Goal: Obtain resource: Download file/media

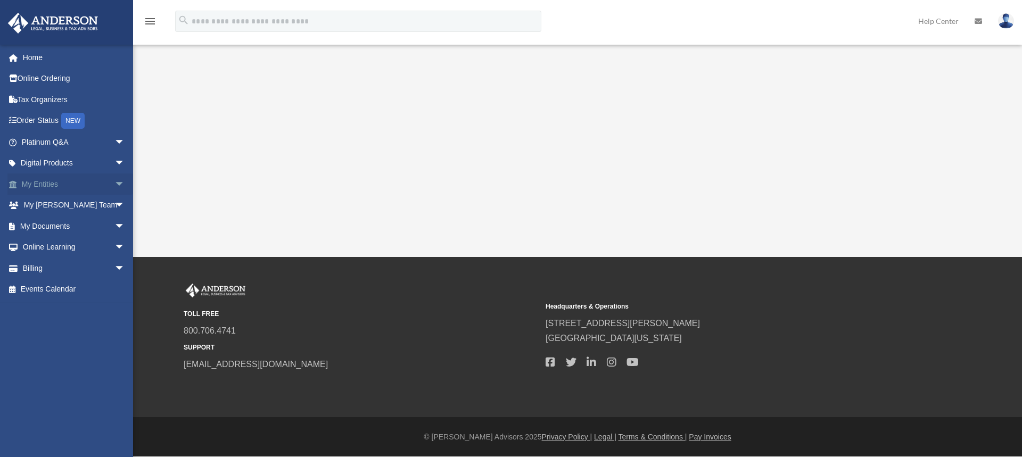
click at [70, 184] on link "My Entities arrow_drop_down" at bounding box center [74, 183] width 134 height 21
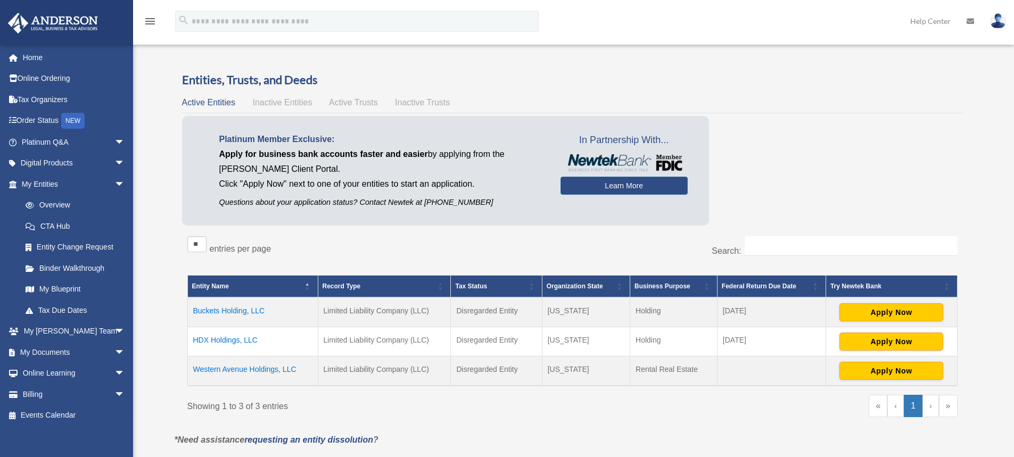
click at [223, 344] on td "HDX Holdings, LLC" at bounding box center [252, 341] width 130 height 29
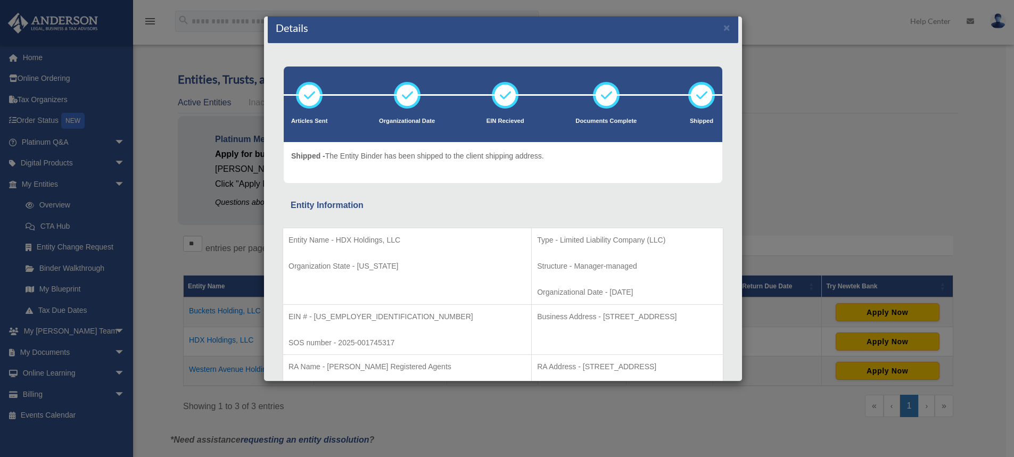
scroll to position [9, 0]
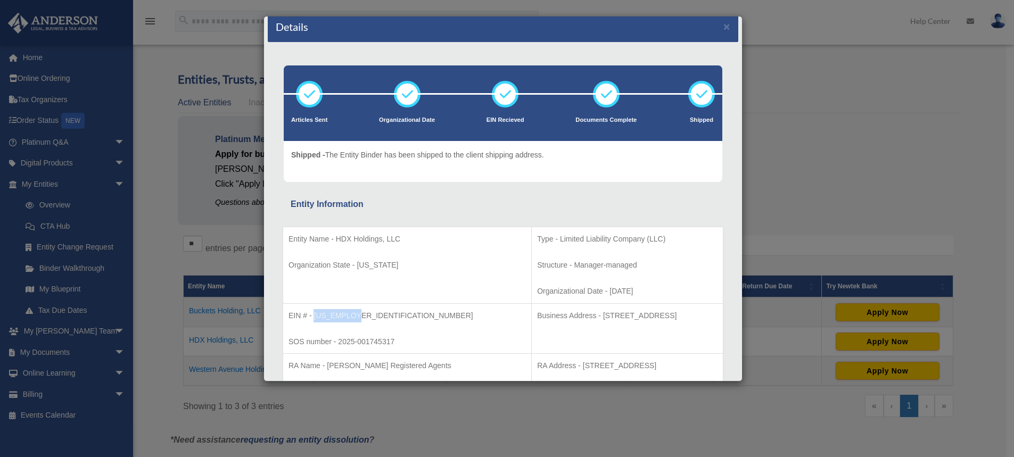
drag, startPoint x: 358, startPoint y: 316, endPoint x: 313, endPoint y: 321, distance: 44.9
click at [313, 321] on p "EIN # - [US_EMPLOYER_IDENTIFICATION_NUMBER]" at bounding box center [406, 315] width 237 height 13
copy p "39-3860934"
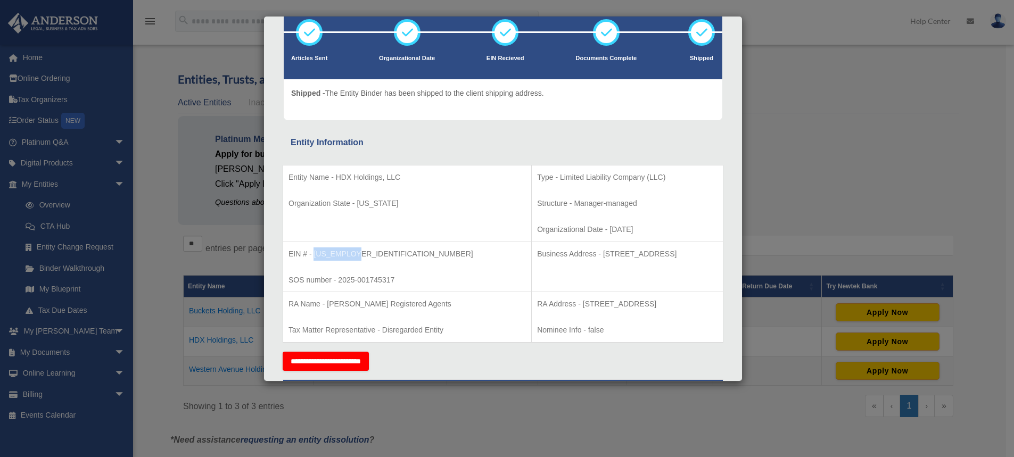
scroll to position [72, 0]
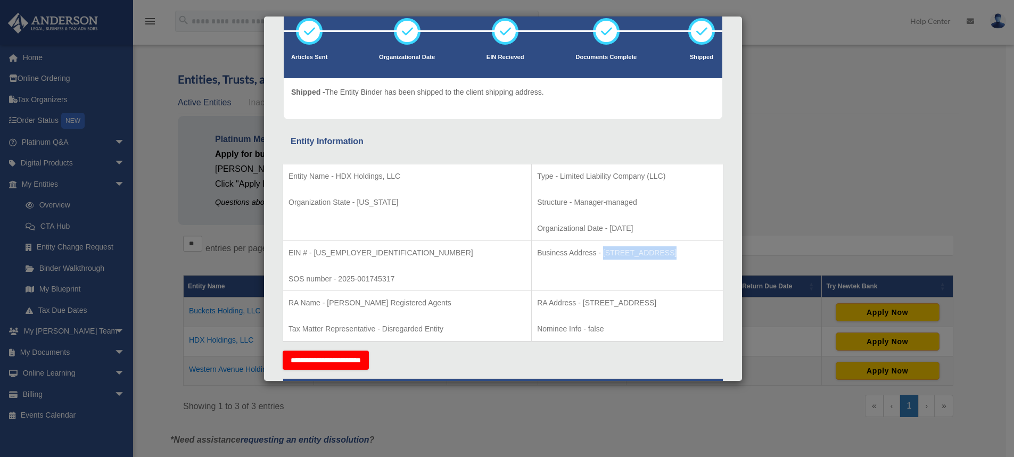
drag, startPoint x: 531, startPoint y: 252, endPoint x: 588, endPoint y: 254, distance: 57.5
click at [588, 254] on p "Business Address - 1718 Capitol Ave., Cheyenne, WY 82001" at bounding box center [627, 252] width 180 height 13
copy p "1718 Capitol Ave"
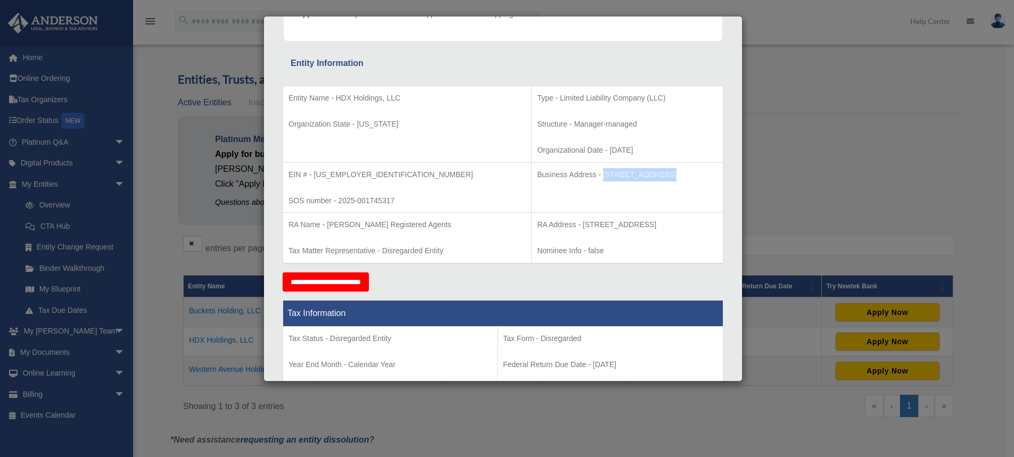
scroll to position [136, 0]
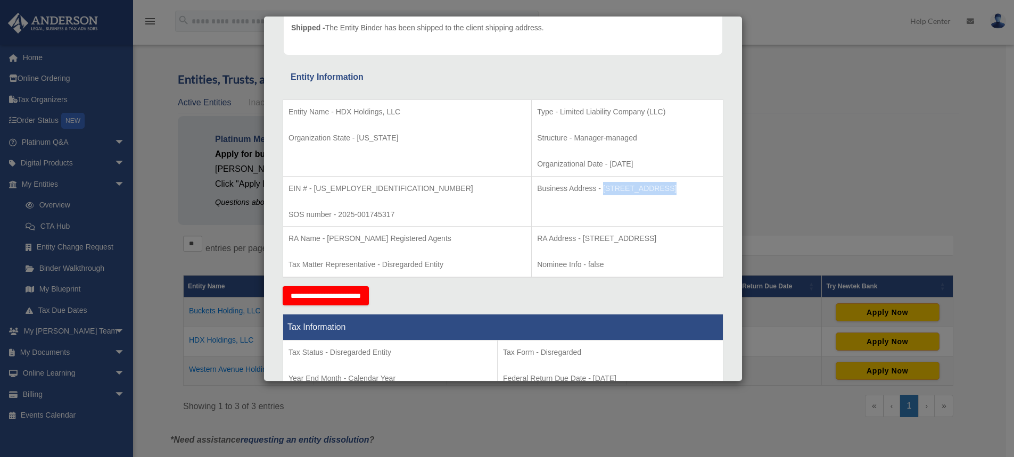
drag, startPoint x: 673, startPoint y: 190, endPoint x: 646, endPoint y: 195, distance: 26.9
click at [646, 195] on p "Business Address - 1718 Capitol Ave., Cheyenne, WY 82001" at bounding box center [627, 188] width 180 height 13
copy p "82001"
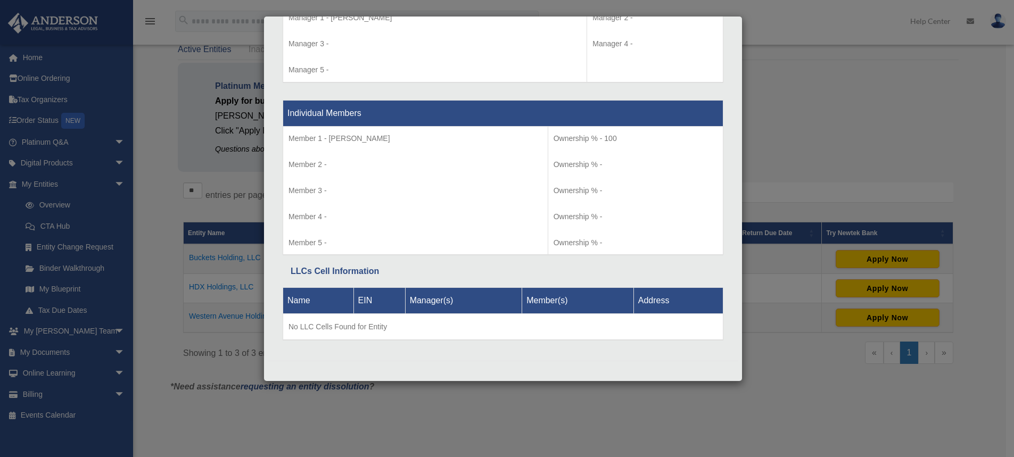
scroll to position [43, 0]
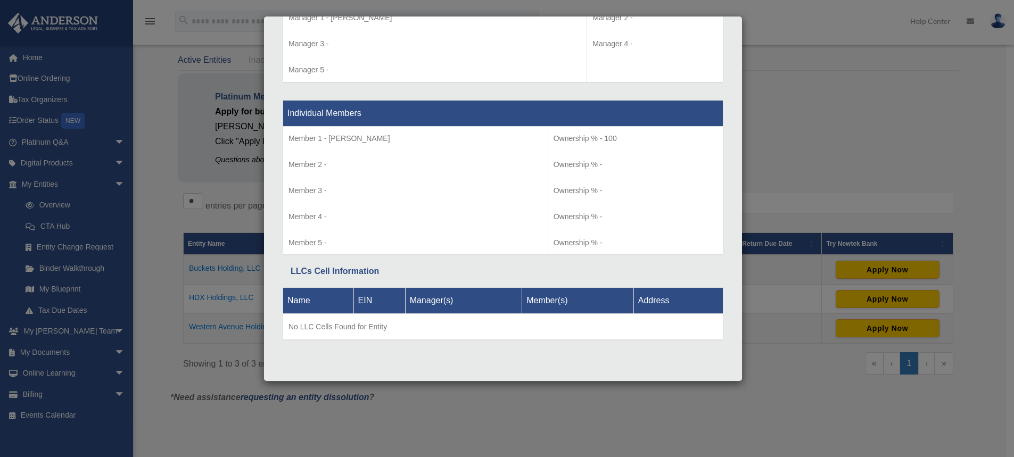
click at [123, 216] on div "Details × Articles Sent Organizational Date" at bounding box center [507, 228] width 1014 height 457
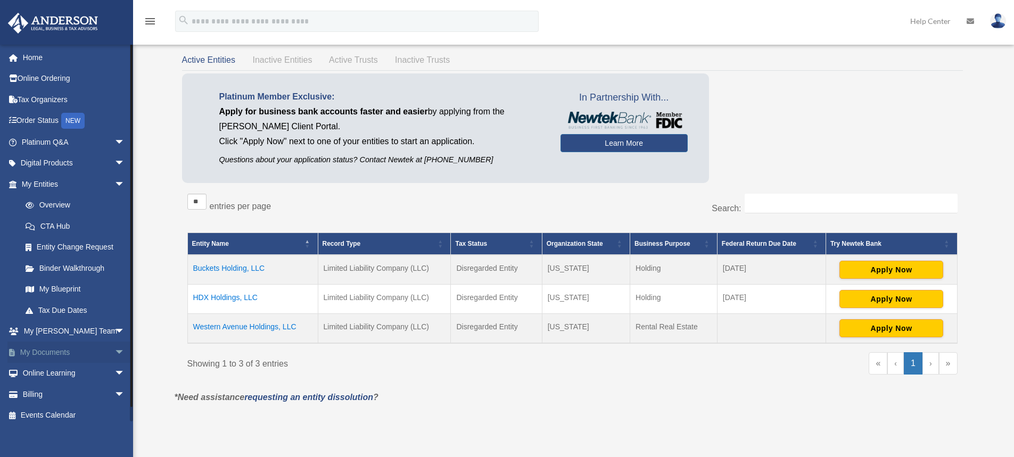
click at [114, 350] on span "arrow_drop_down" at bounding box center [124, 353] width 21 height 22
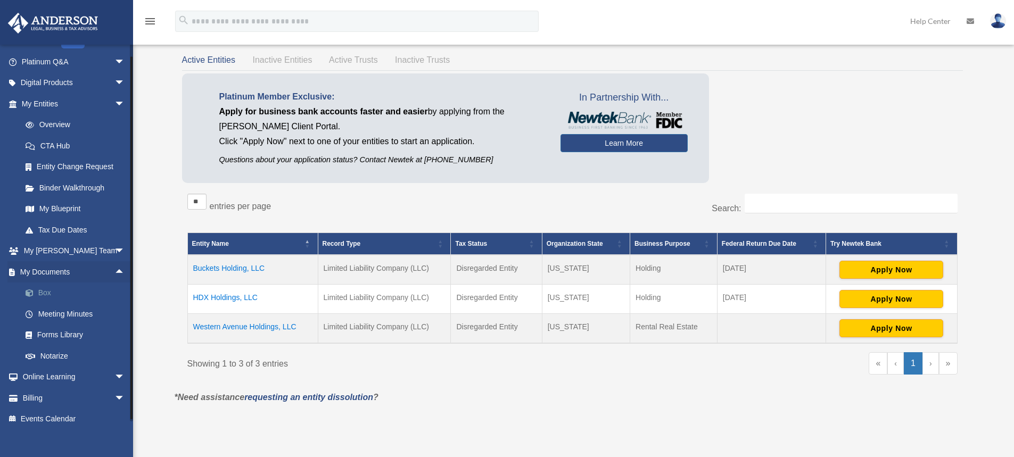
scroll to position [91, 0]
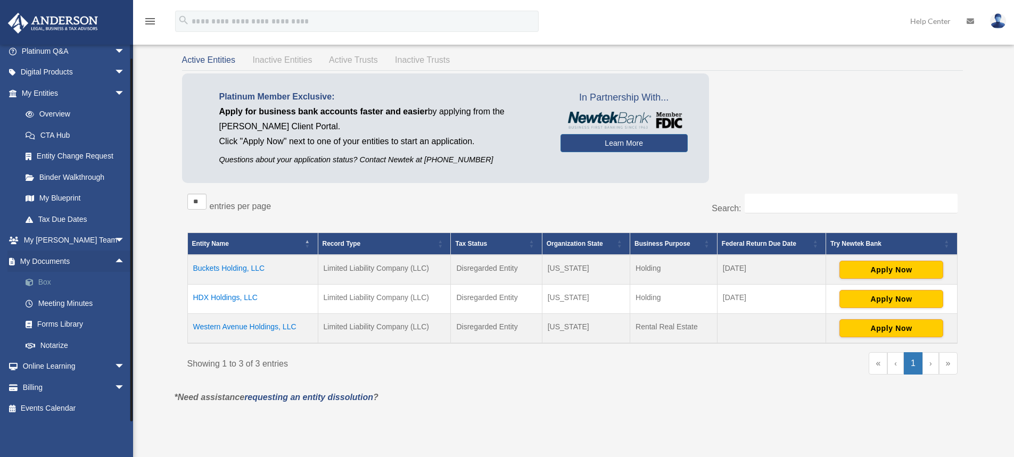
click at [45, 278] on link "Box" at bounding box center [78, 282] width 126 height 21
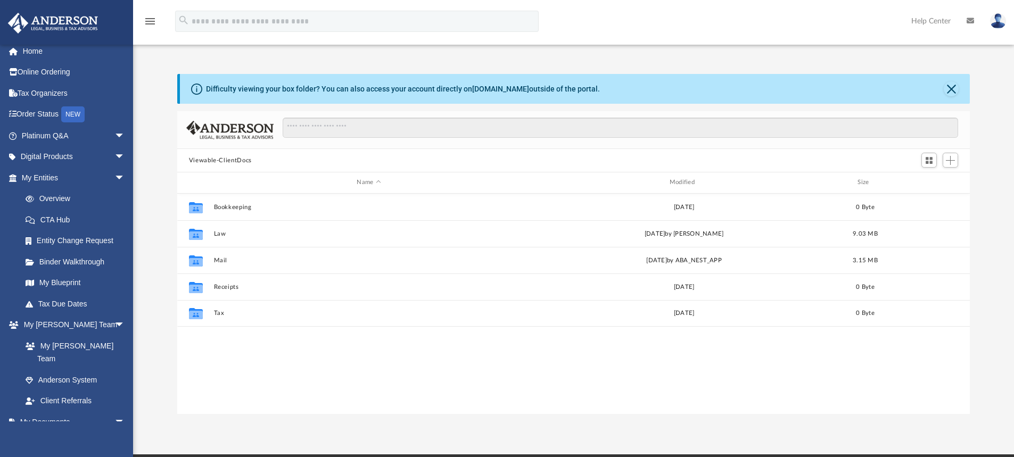
scroll to position [7, 0]
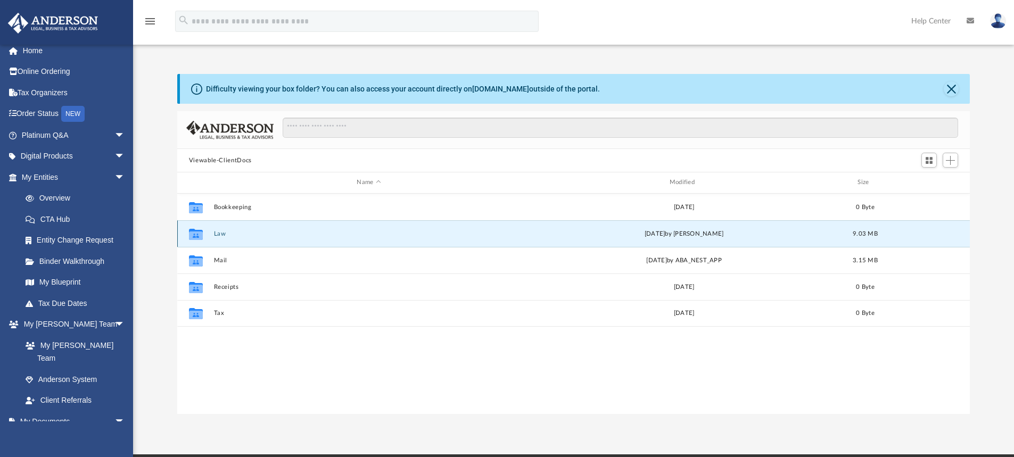
click at [220, 235] on button "Law" at bounding box center [368, 233] width 310 height 7
click at [250, 234] on button "HDX Holdings, LLC" at bounding box center [368, 233] width 310 height 7
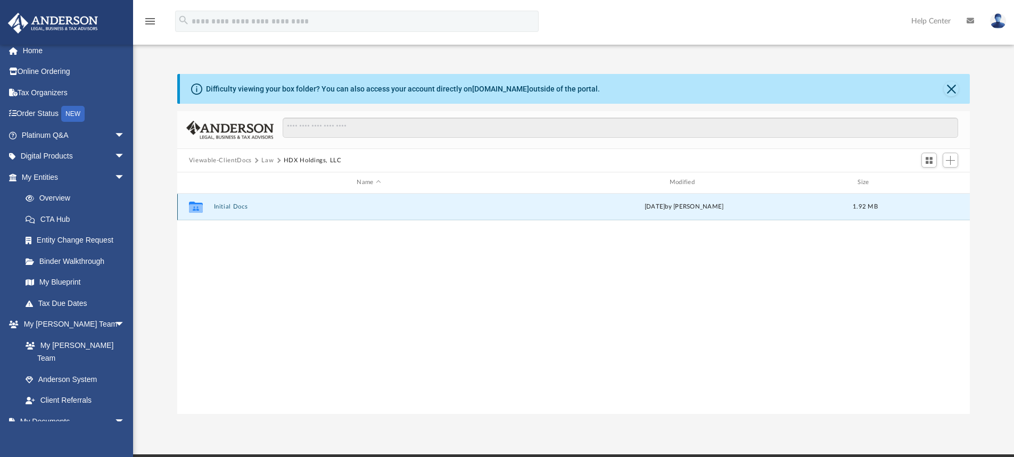
click at [230, 205] on button "Initial Docs" at bounding box center [368, 206] width 310 height 7
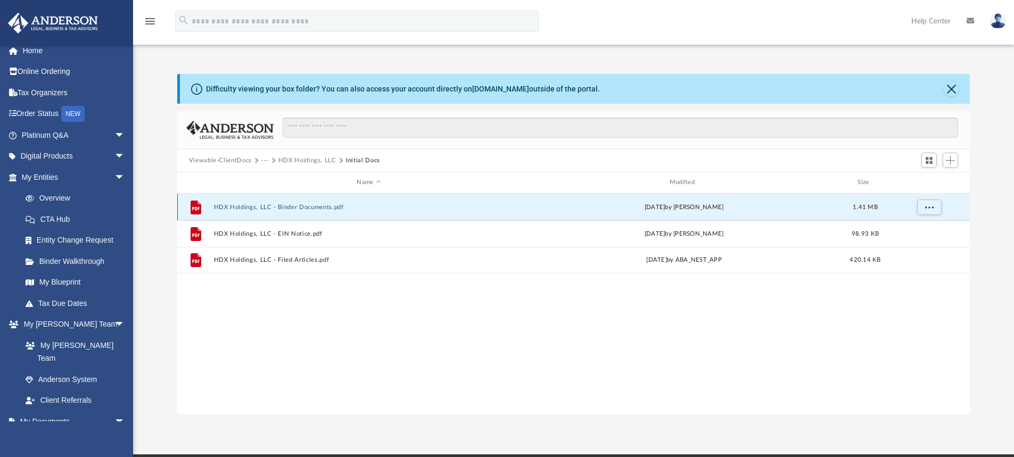
click at [289, 206] on button "HDX Holdings, LLC - Binder Documents.pdf" at bounding box center [368, 207] width 310 height 7
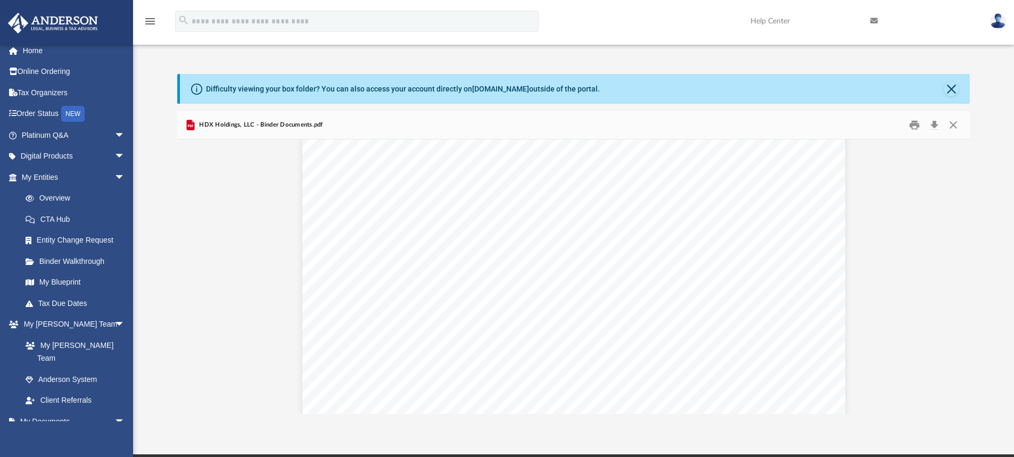
scroll to position [1641, 0]
click at [931, 128] on button "Download" at bounding box center [933, 125] width 19 height 16
click at [953, 130] on button "Close" at bounding box center [952, 125] width 19 height 16
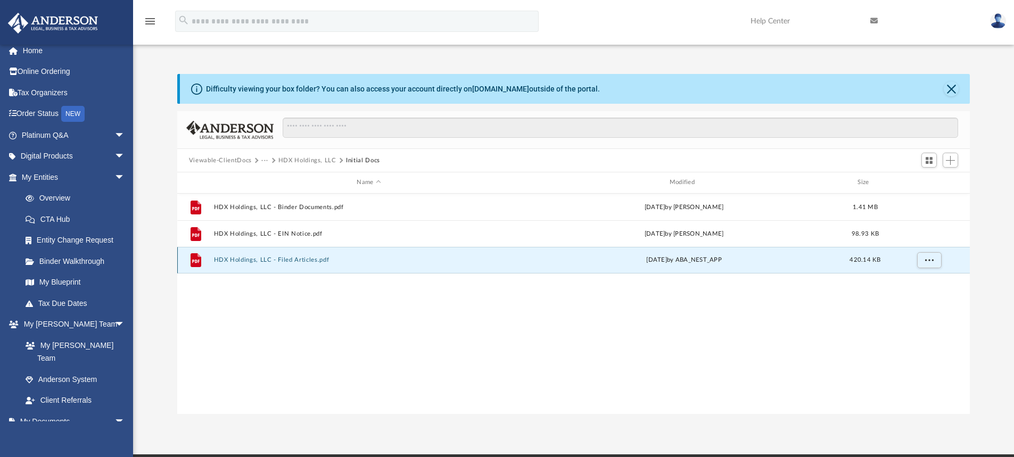
click at [268, 258] on button "HDX Holdings, LLC - Filed Articles.pdf" at bounding box center [368, 259] width 310 height 7
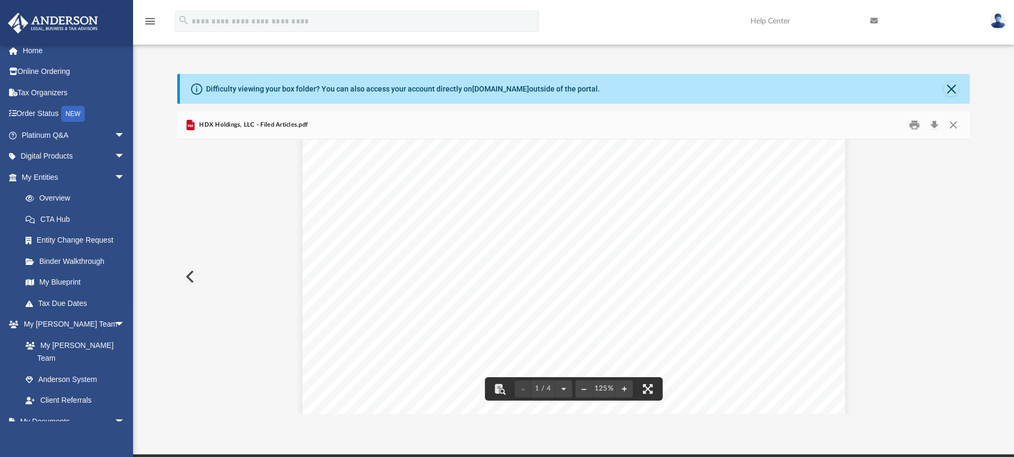
scroll to position [61, 0]
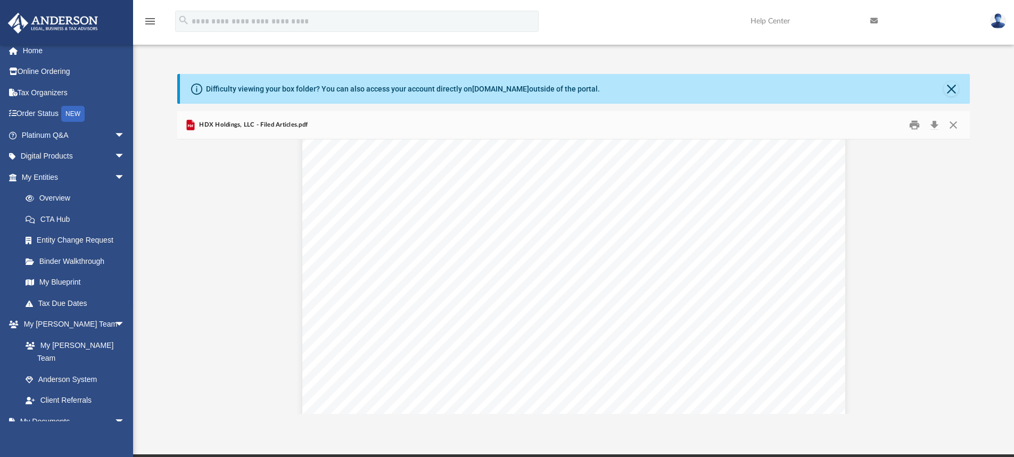
click at [465, 368] on div "Wyoming Secretary of State Herschler Bldg East, Ste.100 & 101 Cheyenne, WY 8200…" at bounding box center [573, 274] width 543 height 702
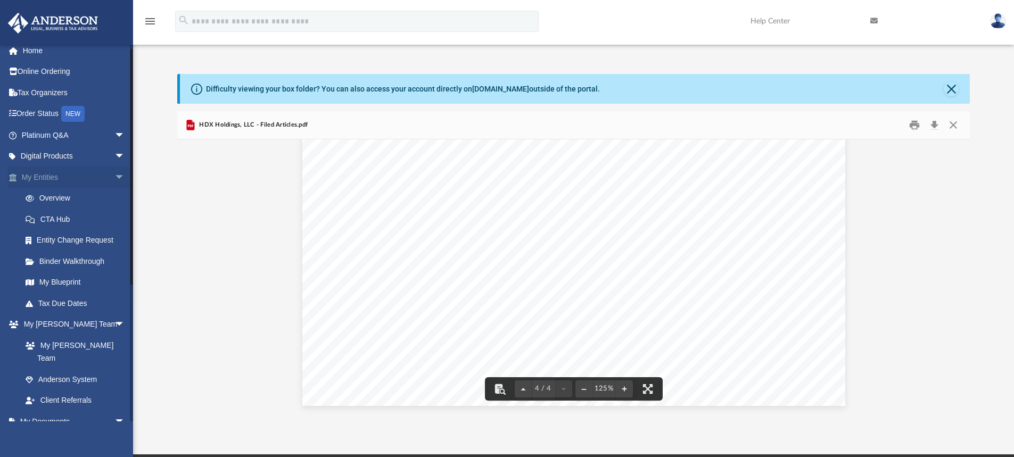
click at [62, 181] on link "My Entities arrow_drop_down" at bounding box center [74, 177] width 134 height 21
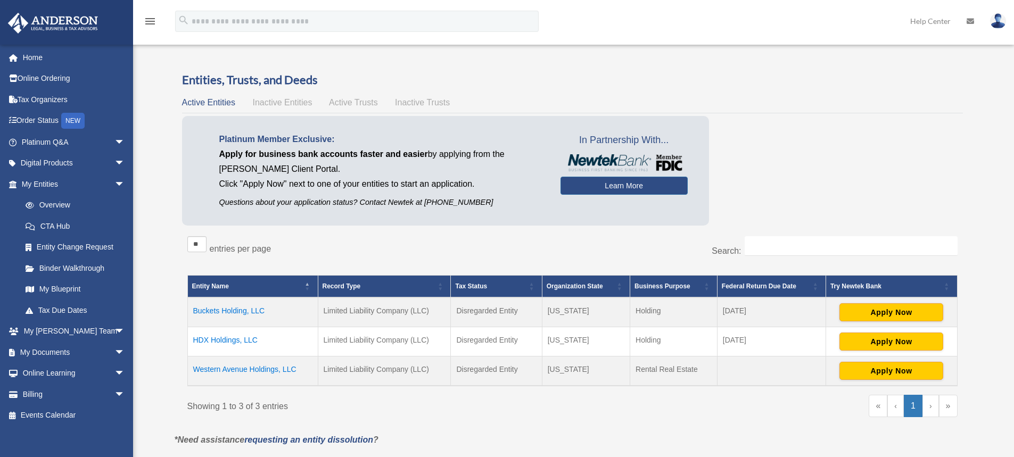
click at [215, 338] on td "HDX Holdings, LLC" at bounding box center [252, 341] width 130 height 29
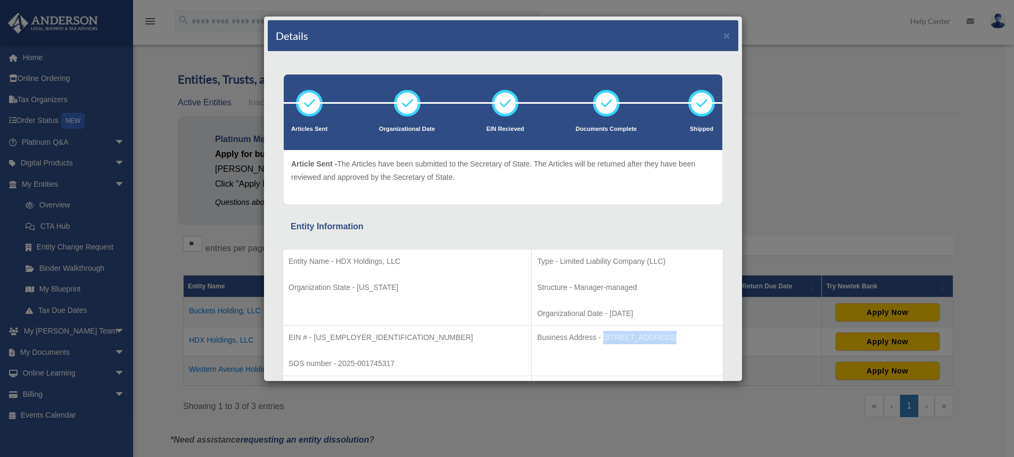
drag, startPoint x: 589, startPoint y: 337, endPoint x: 533, endPoint y: 342, distance: 56.0
click at [537, 342] on p "Business Address - 1718 Capitol Ave., Cheyenne, WY 82001" at bounding box center [627, 337] width 180 height 13
copy p "1718 Capitol Ave"
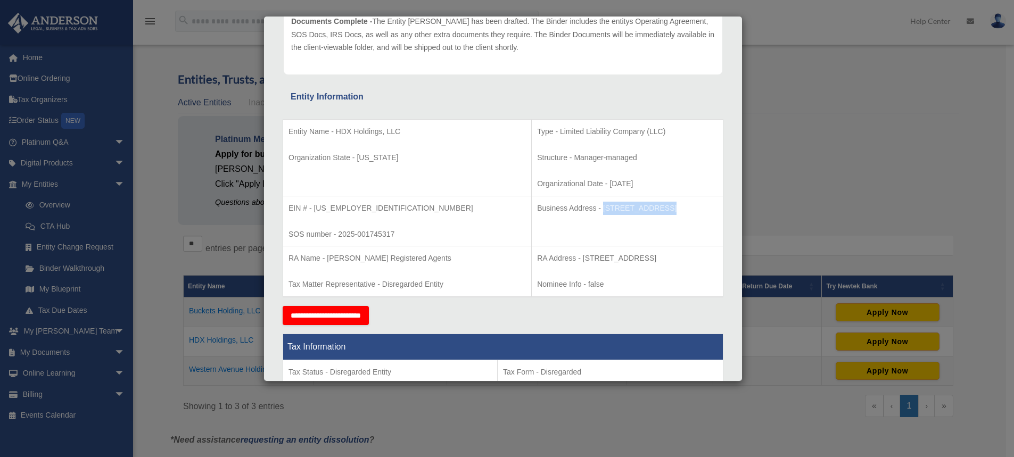
scroll to position [136, 0]
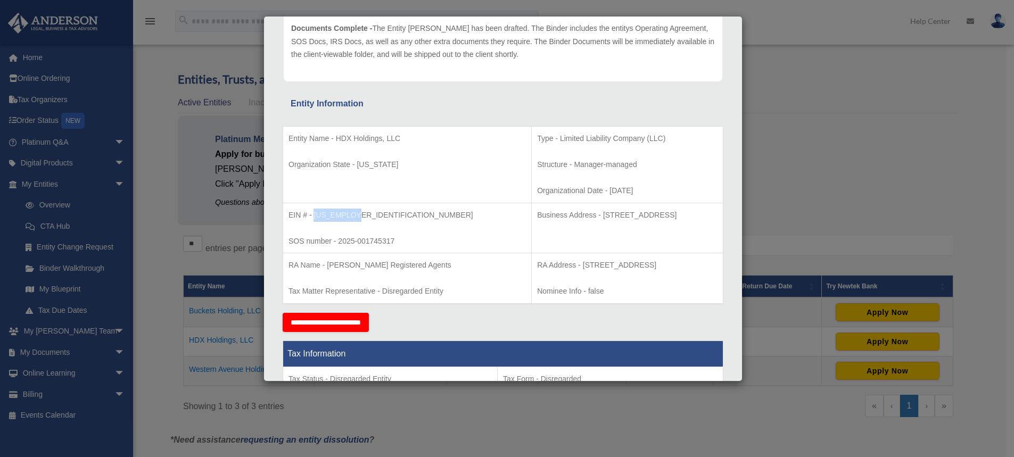
drag, startPoint x: 359, startPoint y: 211, endPoint x: 313, endPoint y: 211, distance: 45.2
click at [313, 211] on p "EIN # - 39-3860934" at bounding box center [406, 215] width 237 height 13
copy p "39-3860934"
drag, startPoint x: 590, startPoint y: 217, endPoint x: 533, endPoint y: 214, distance: 57.0
click at [537, 214] on p "Business Address - 1718 Capitol Ave., Cheyenne, WY 82001" at bounding box center [627, 215] width 180 height 13
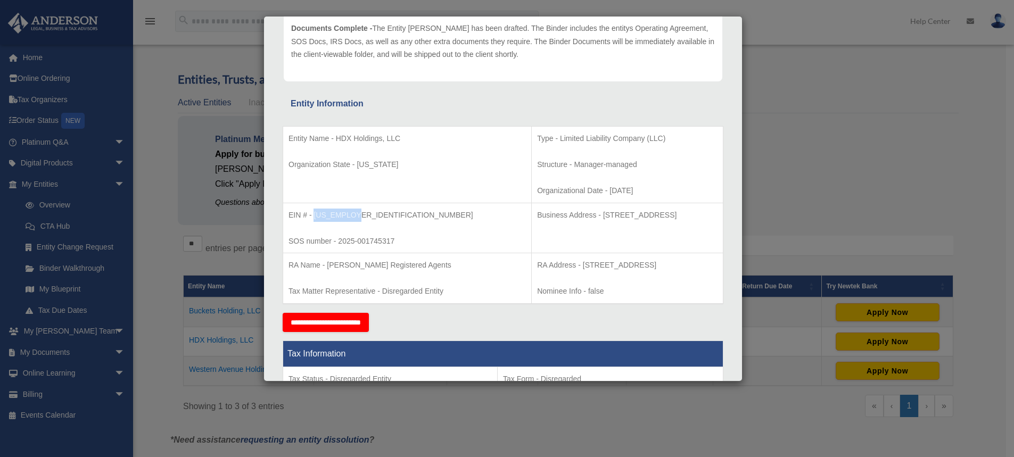
copy p "1718 Capitol Ave."
